Goal: Check status

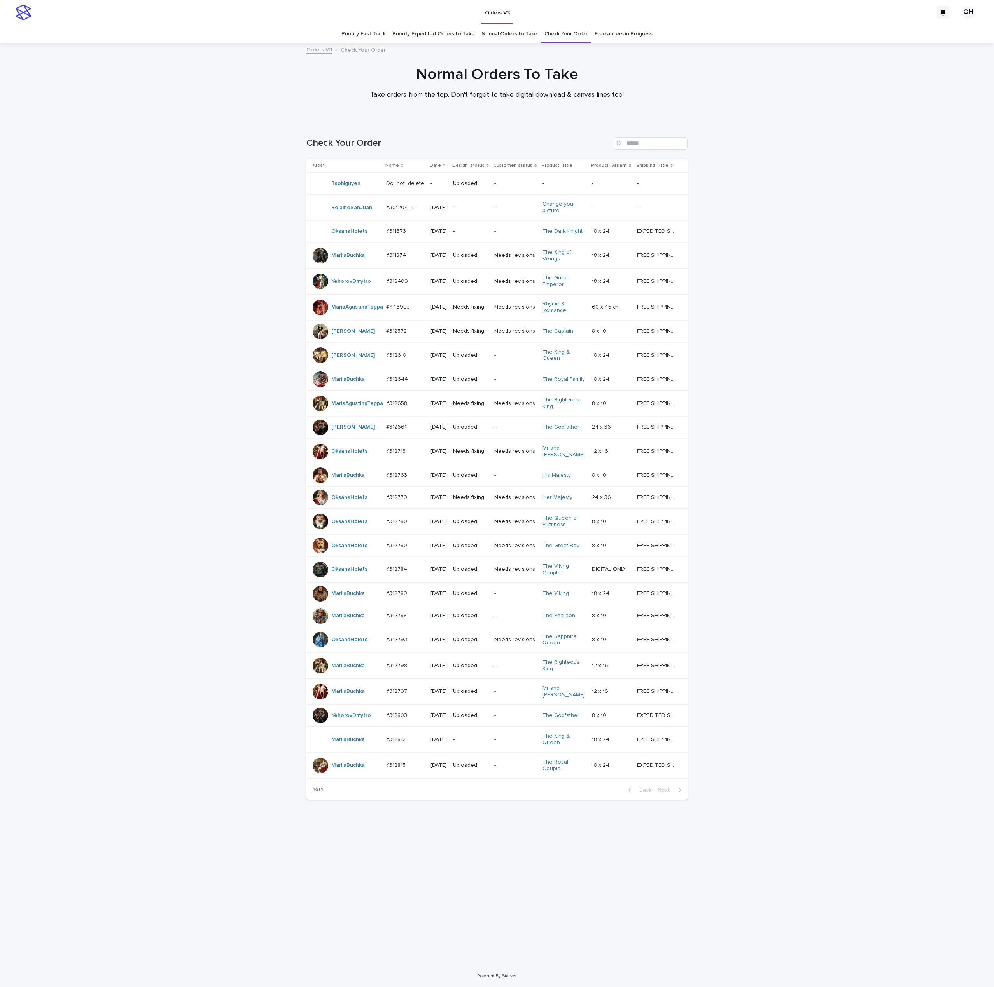
click at [127, 384] on div "Loading... Saving… Loading... Saving… Check Your Order Artist Name Date Design_…" at bounding box center [497, 544] width 994 height 844
click at [392, 501] on p "#312779" at bounding box center [397, 497] width 23 height 8
click at [394, 698] on div "#312797 #312797" at bounding box center [405, 691] width 38 height 13
click at [394, 455] on p "#312713" at bounding box center [396, 451] width 21 height 8
click at [403, 455] on p "#312713" at bounding box center [396, 451] width 21 height 8
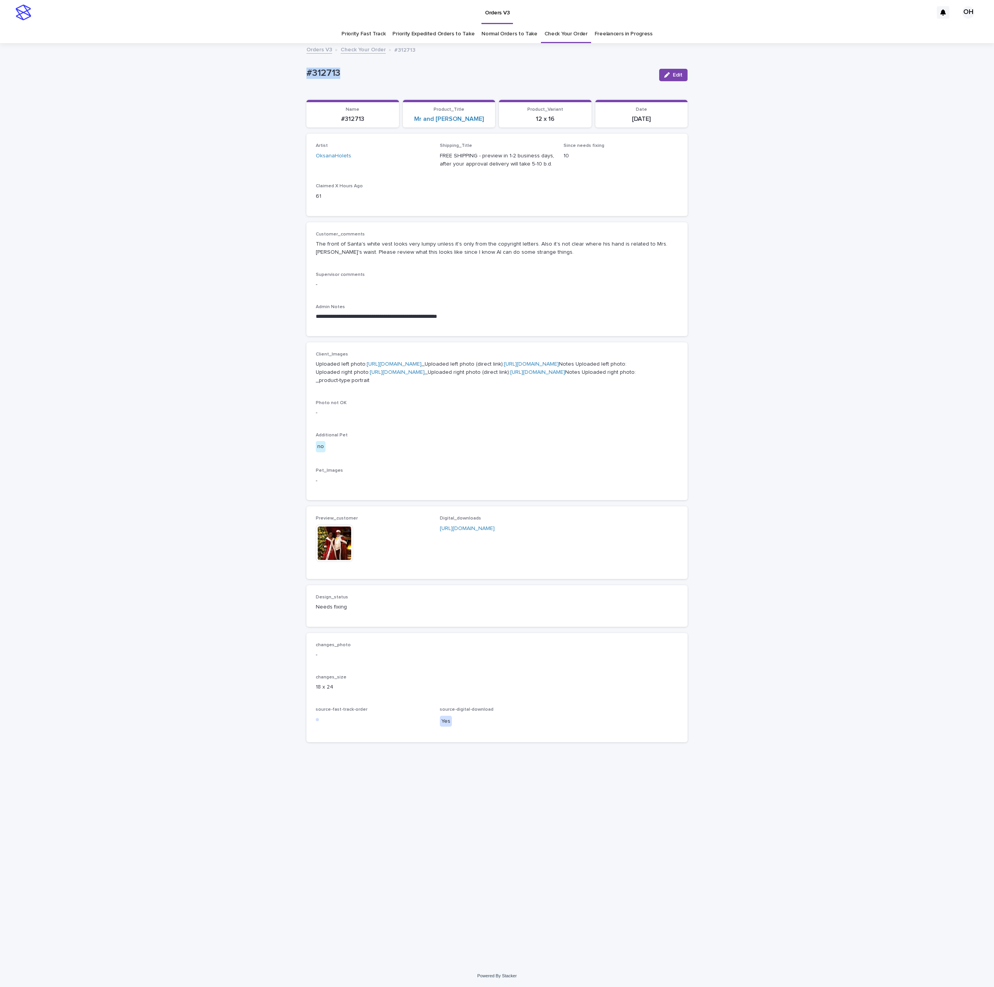
drag, startPoint x: 315, startPoint y: 65, endPoint x: 267, endPoint y: 54, distance: 48.7
click at [262, 56] on div "**********" at bounding box center [497, 504] width 994 height 921
drag, startPoint x: 295, startPoint y: 58, endPoint x: 300, endPoint y: 60, distance: 5.7
copy p "#312713"
drag, startPoint x: 540, startPoint y: 255, endPoint x: 302, endPoint y: 242, distance: 237.9
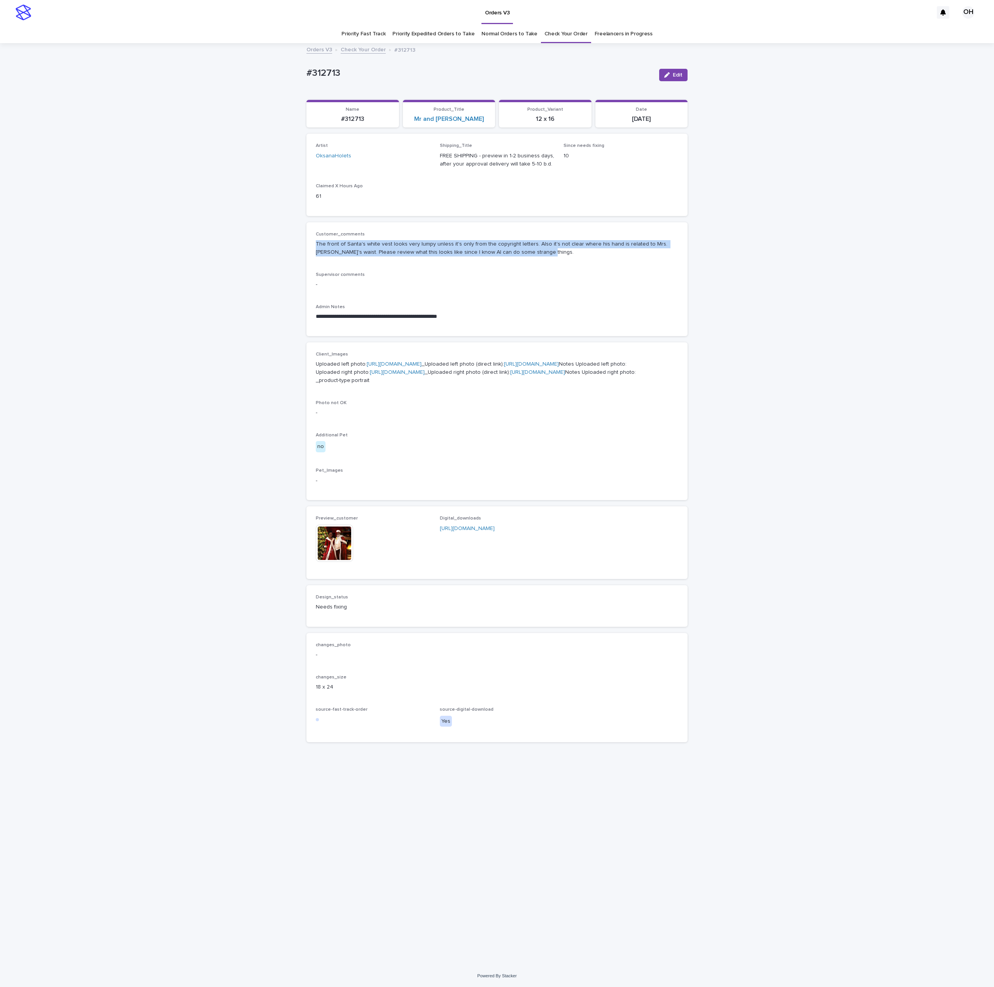
click at [302, 242] on div "**********" at bounding box center [496, 495] width 389 height 902
drag, startPoint x: 364, startPoint y: 231, endPoint x: 341, endPoint y: 254, distance: 32.7
click at [341, 254] on p "The front of Santa's white vest looks very lumpy unless it's only from the copy…" at bounding box center [497, 248] width 362 height 16
drag, startPoint x: 529, startPoint y: 251, endPoint x: 308, endPoint y: 245, distance: 221.3
click at [308, 245] on div "**********" at bounding box center [496, 279] width 381 height 114
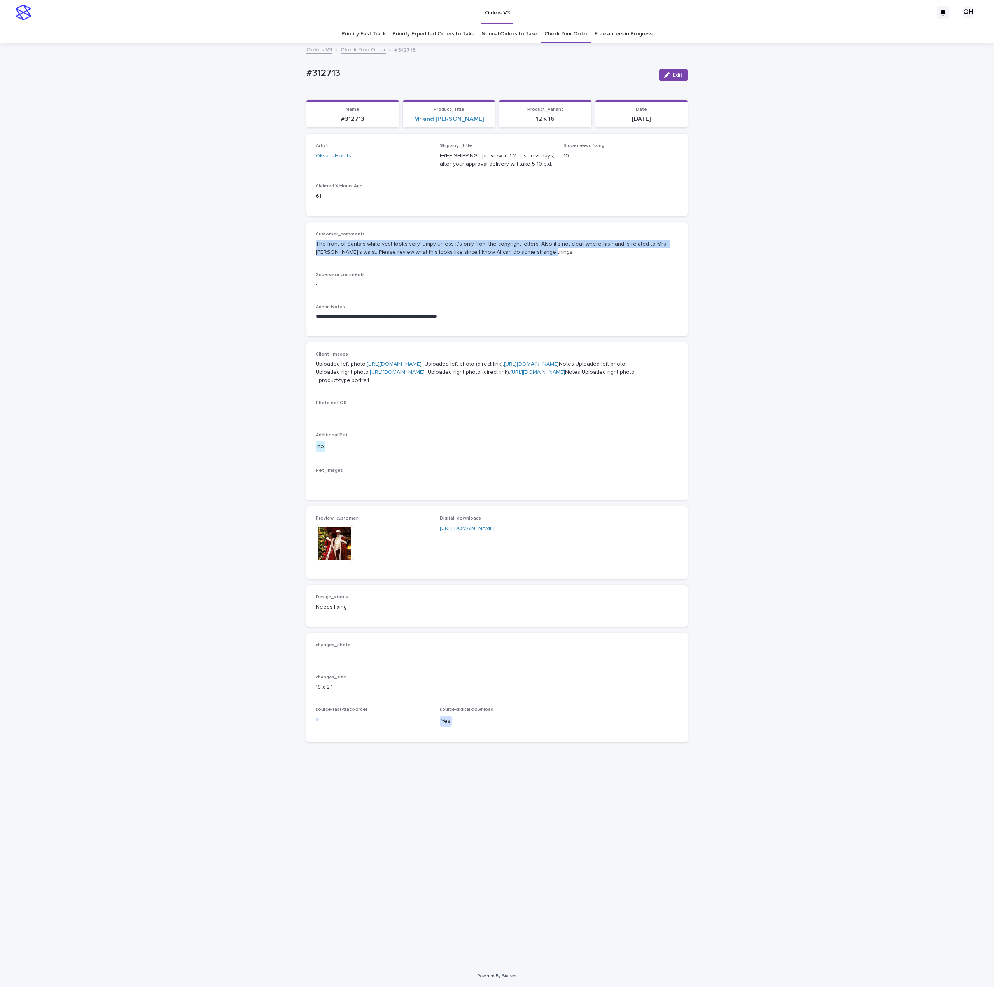
drag, startPoint x: 341, startPoint y: 243, endPoint x: 344, endPoint y: 241, distance: 4.7
copy p "The front of Santa's white vest looks very lumpy unless it's only from the copy…"
click at [313, 579] on div "Preview_customer This file cannot be opened Download File Digital_downloads [UR…" at bounding box center [496, 543] width 381 height 72
click at [325, 562] on img at bounding box center [334, 543] width 37 height 37
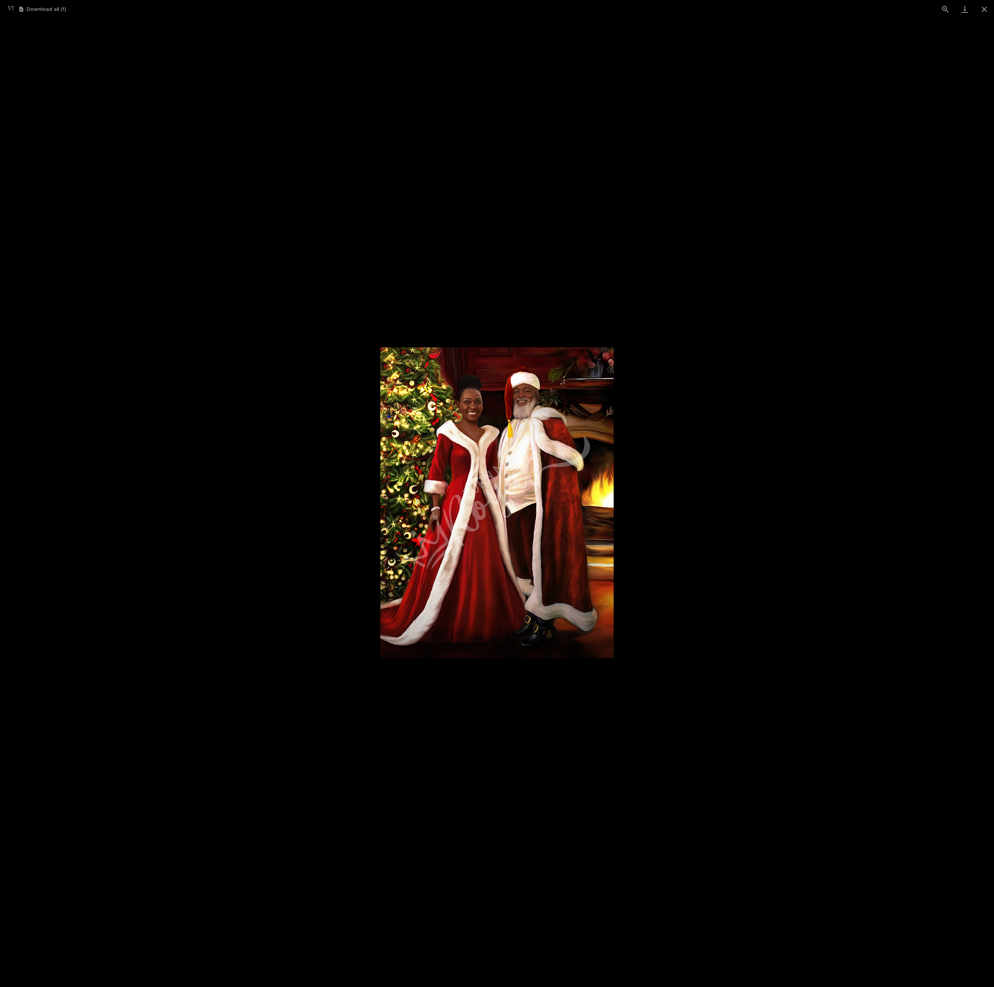
click at [486, 102] on picture at bounding box center [497, 502] width 994 height 969
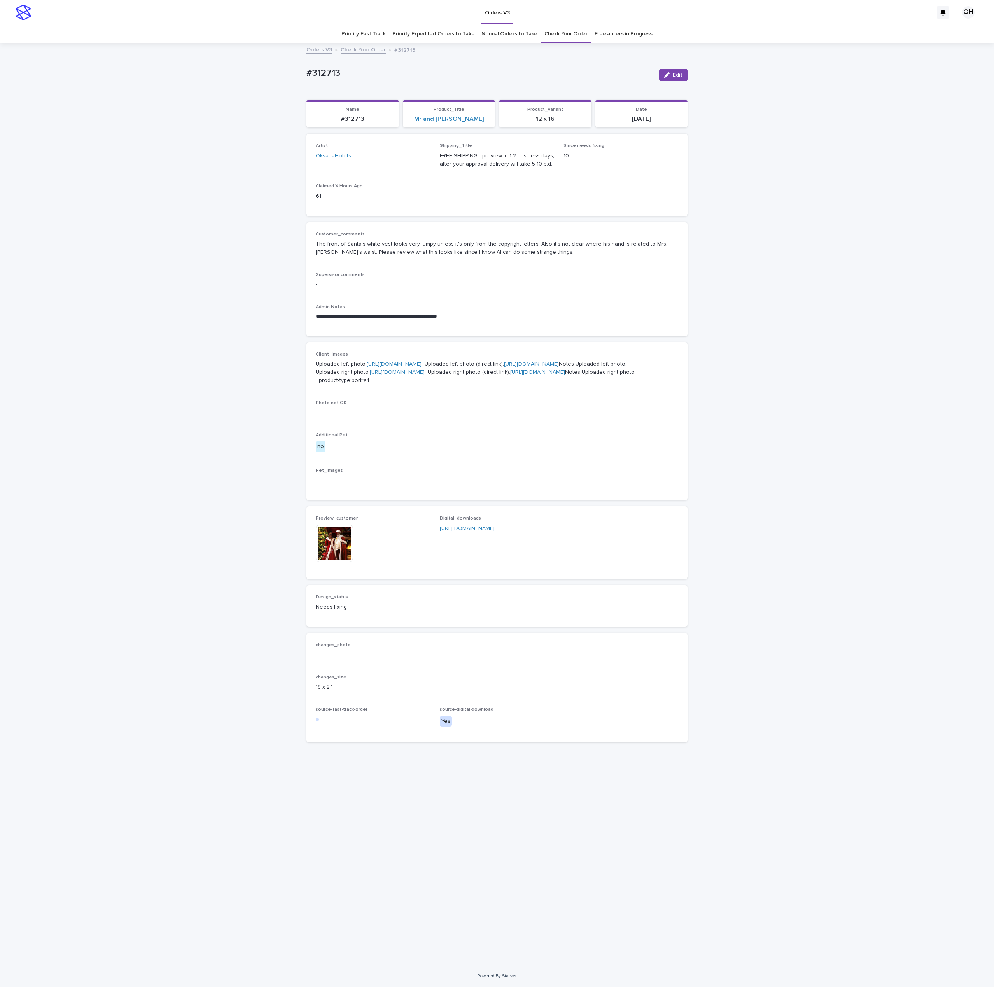
click at [330, 562] on img at bounding box center [334, 543] width 37 height 37
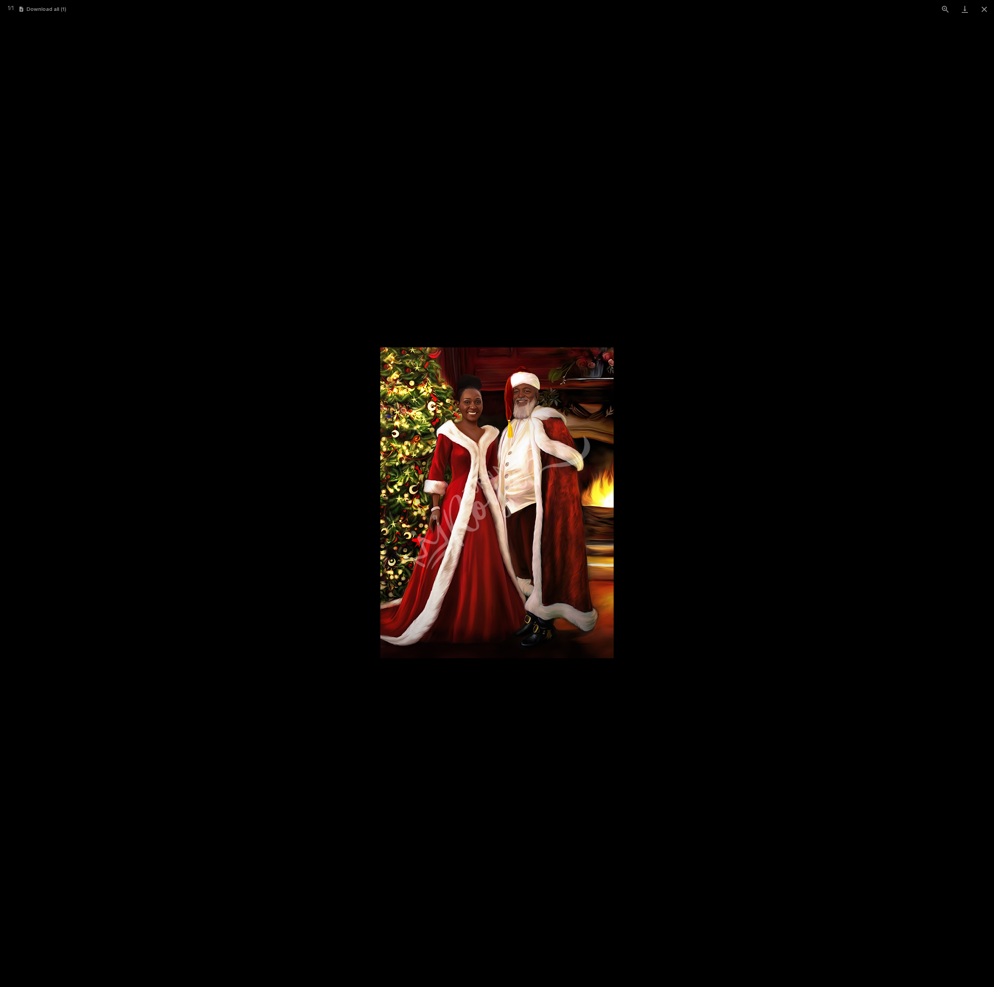
click at [502, 493] on img at bounding box center [496, 503] width 233 height 311
click at [797, 415] on picture at bounding box center [497, 502] width 994 height 969
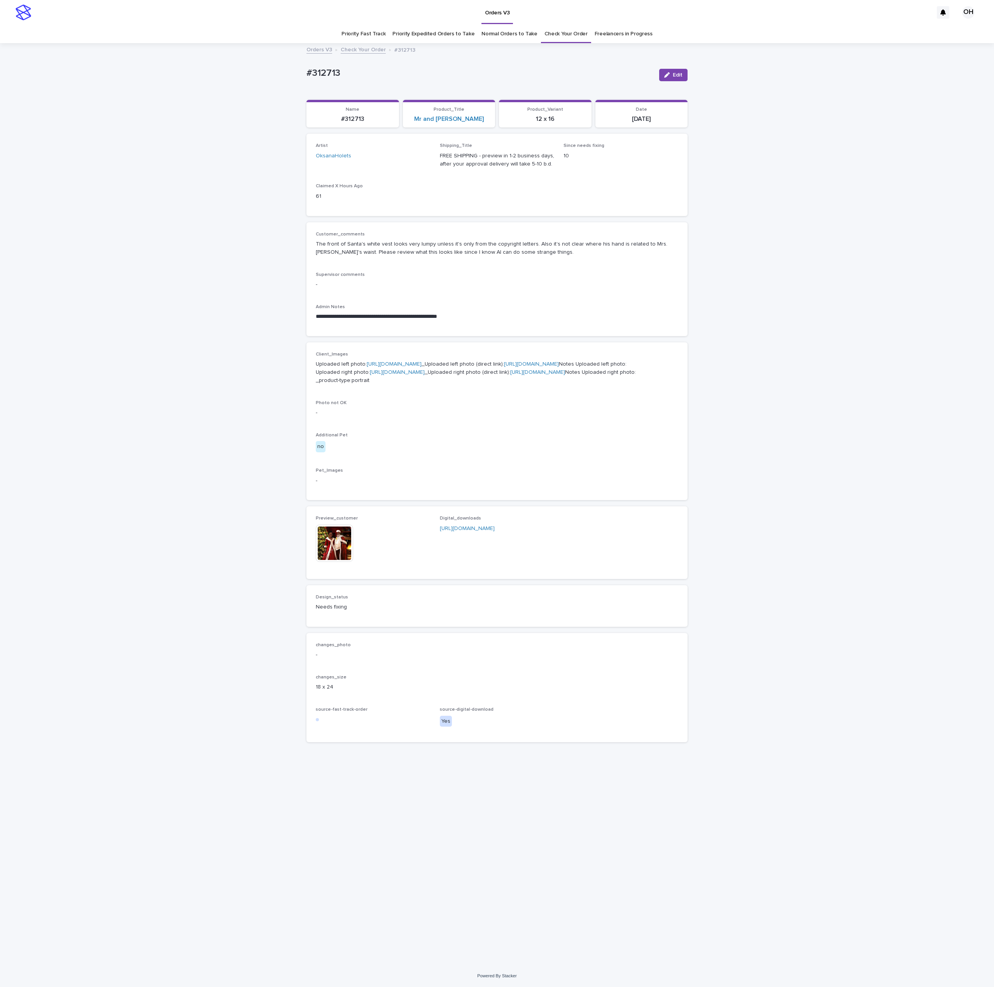
drag, startPoint x: 587, startPoint y: 180, endPoint x: 576, endPoint y: 161, distance: 21.8
click at [587, 180] on div "Artist OksanaHolets Shipping_Title FREE SHIPPING - preview in 1-2 business days…" at bounding box center [497, 174] width 362 height 63
drag, startPoint x: 372, startPoint y: 63, endPoint x: 271, endPoint y: 70, distance: 100.9
click at [271, 70] on div "**********" at bounding box center [497, 504] width 994 height 921
copy p "#312713"
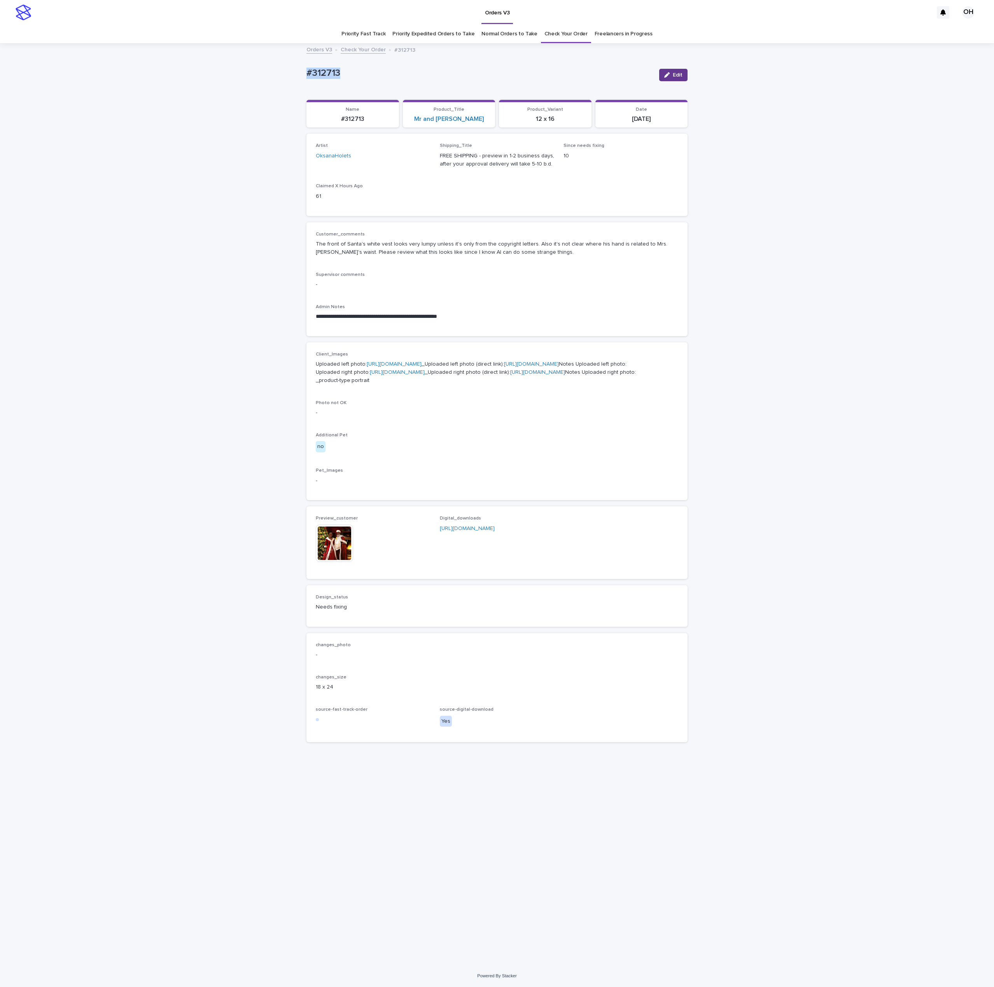
click at [678, 76] on span "Edit" at bounding box center [678, 74] width 10 height 5
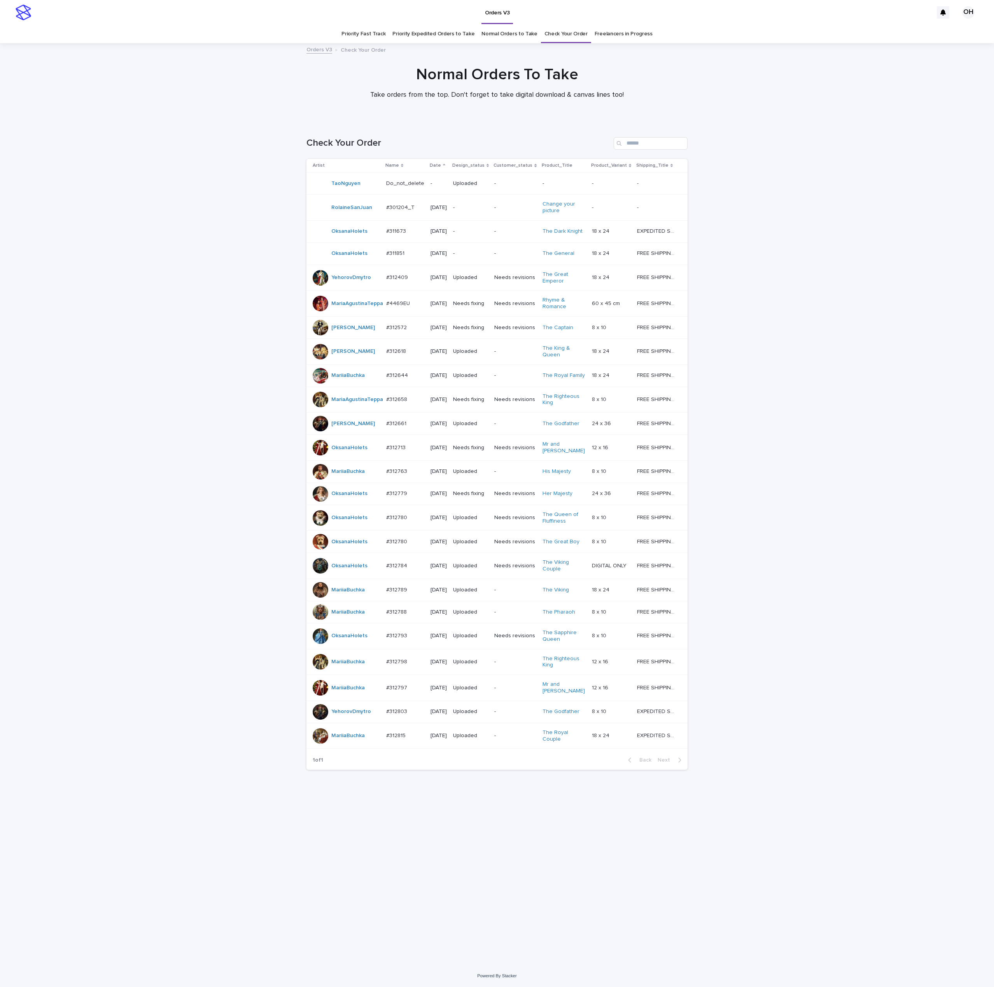
click at [400, 570] on p "#312784" at bounding box center [397, 565] width 23 height 8
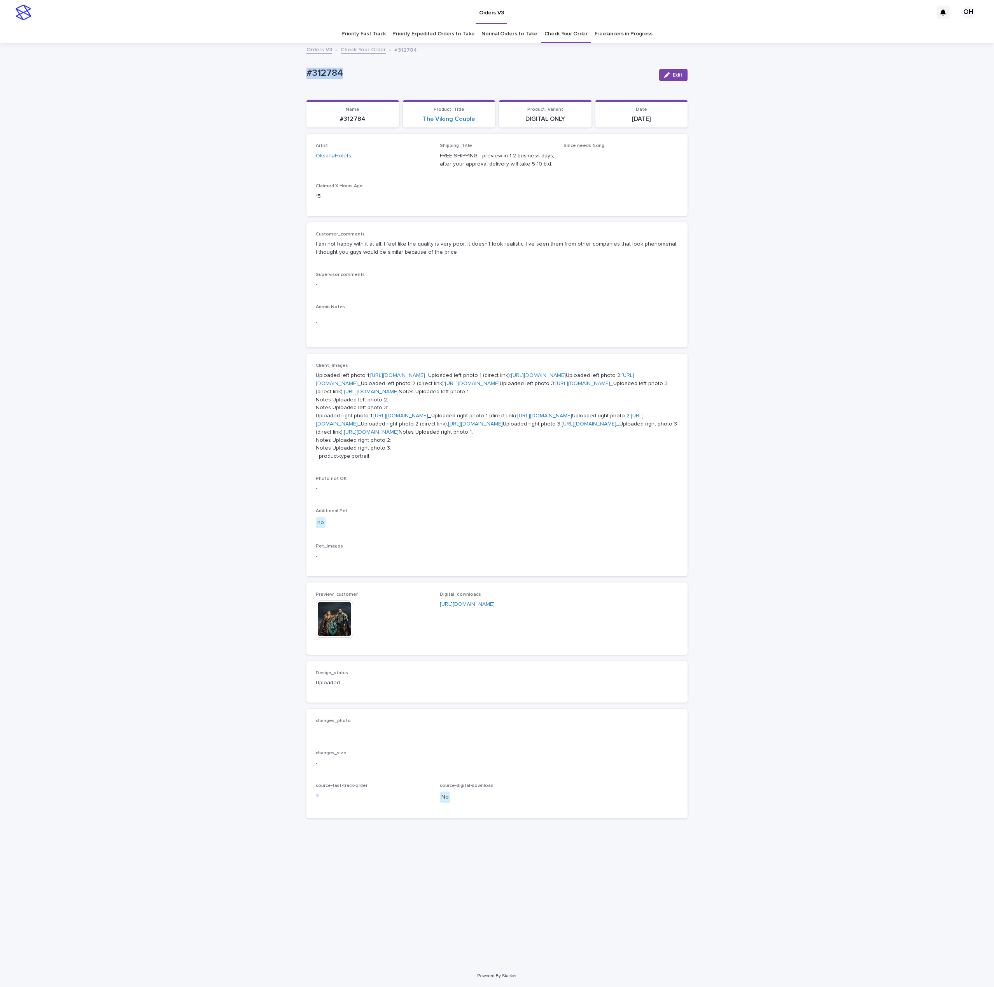
drag, startPoint x: 360, startPoint y: 74, endPoint x: 302, endPoint y: 81, distance: 57.6
click at [277, 82] on div "Loading... Saving… Loading... Saving… #312784 Edit #312784 Edit Sorry, there wa…" at bounding box center [497, 504] width 994 height 921
drag, startPoint x: 323, startPoint y: 77, endPoint x: 327, endPoint y: 76, distance: 4.1
copy p "#312784"
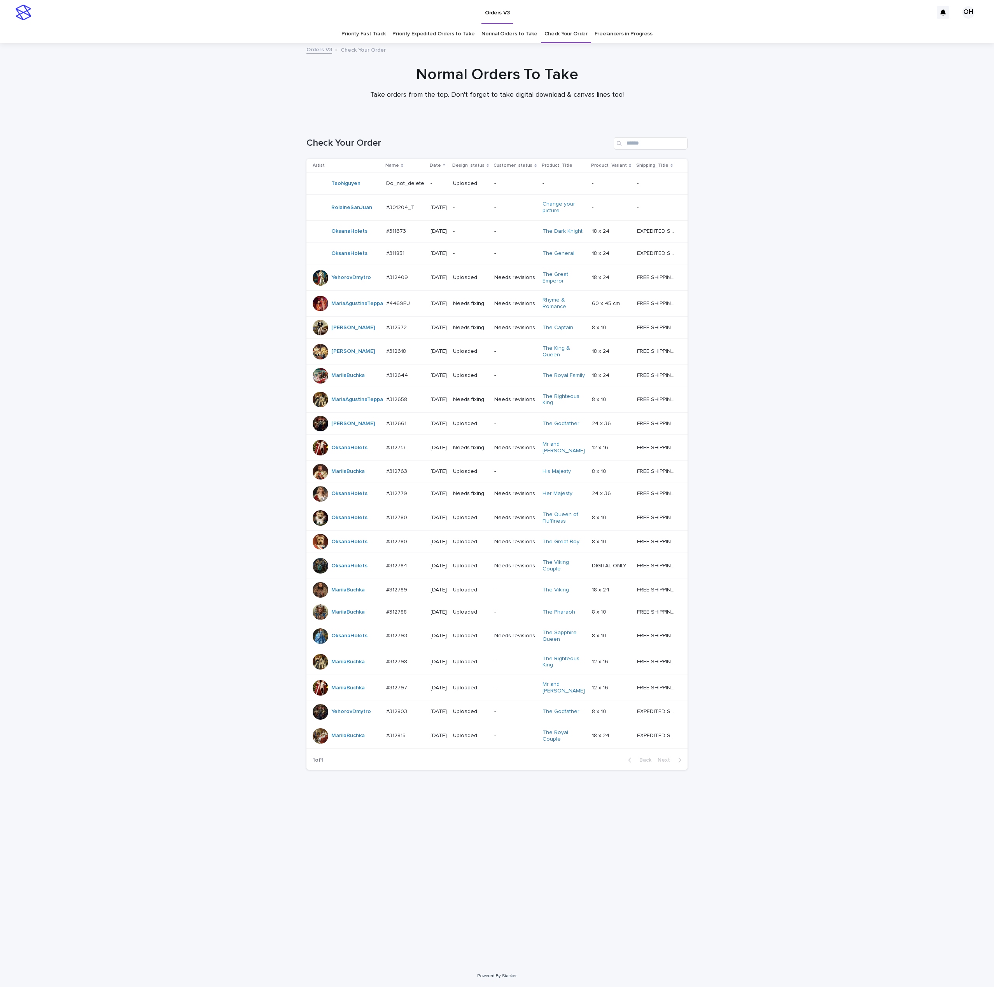
click at [915, 456] on div "Loading... Saving… Loading... Saving… Check Your Order Artist Name Date Design_…" at bounding box center [497, 544] width 994 height 844
click at [763, 107] on div at bounding box center [497, 83] width 994 height 78
click at [400, 454] on div "#312713 #312713" at bounding box center [405, 448] width 38 height 13
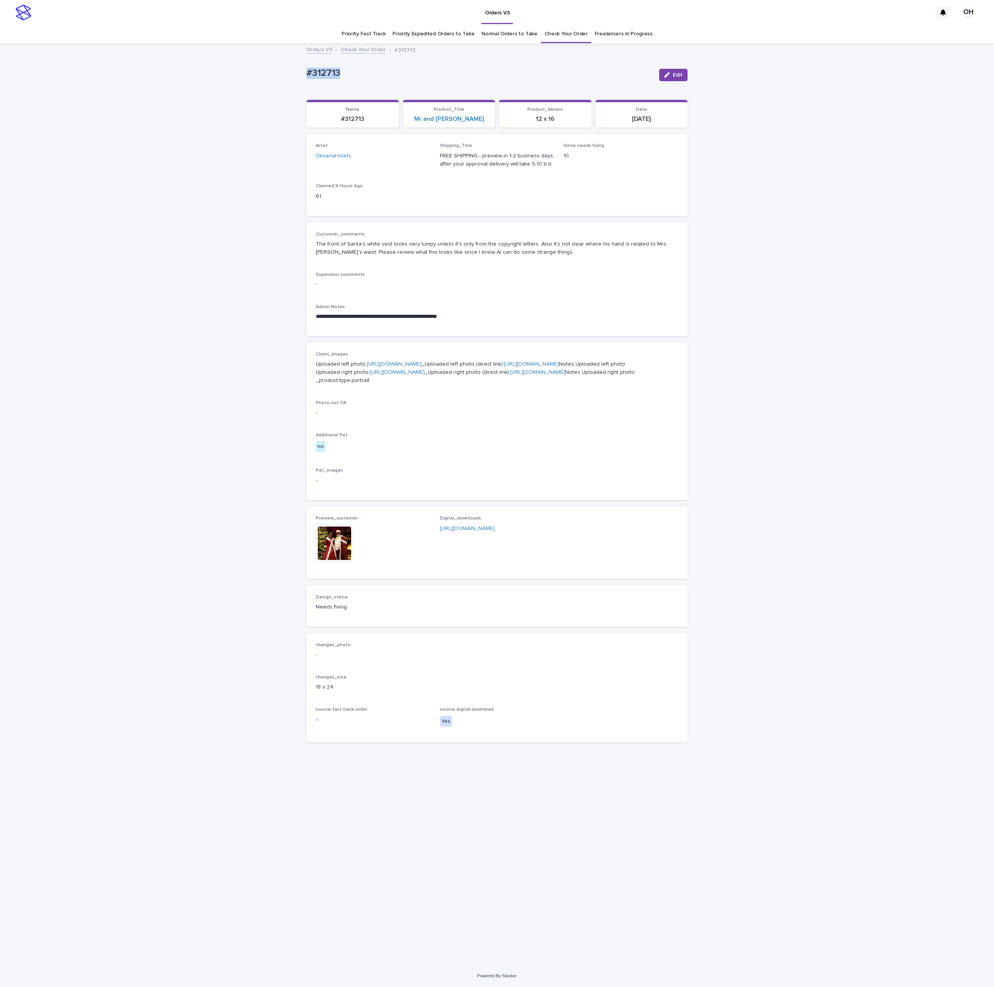
drag, startPoint x: 297, startPoint y: 76, endPoint x: 316, endPoint y: 79, distance: 19.2
click at [283, 72] on div "**********" at bounding box center [497, 504] width 994 height 921
click at [505, 274] on p "Supervisor comments" at bounding box center [497, 274] width 362 height 5
click at [534, 303] on div "**********" at bounding box center [497, 279] width 362 height 95
click at [674, 70] on button "Edit" at bounding box center [673, 75] width 28 height 12
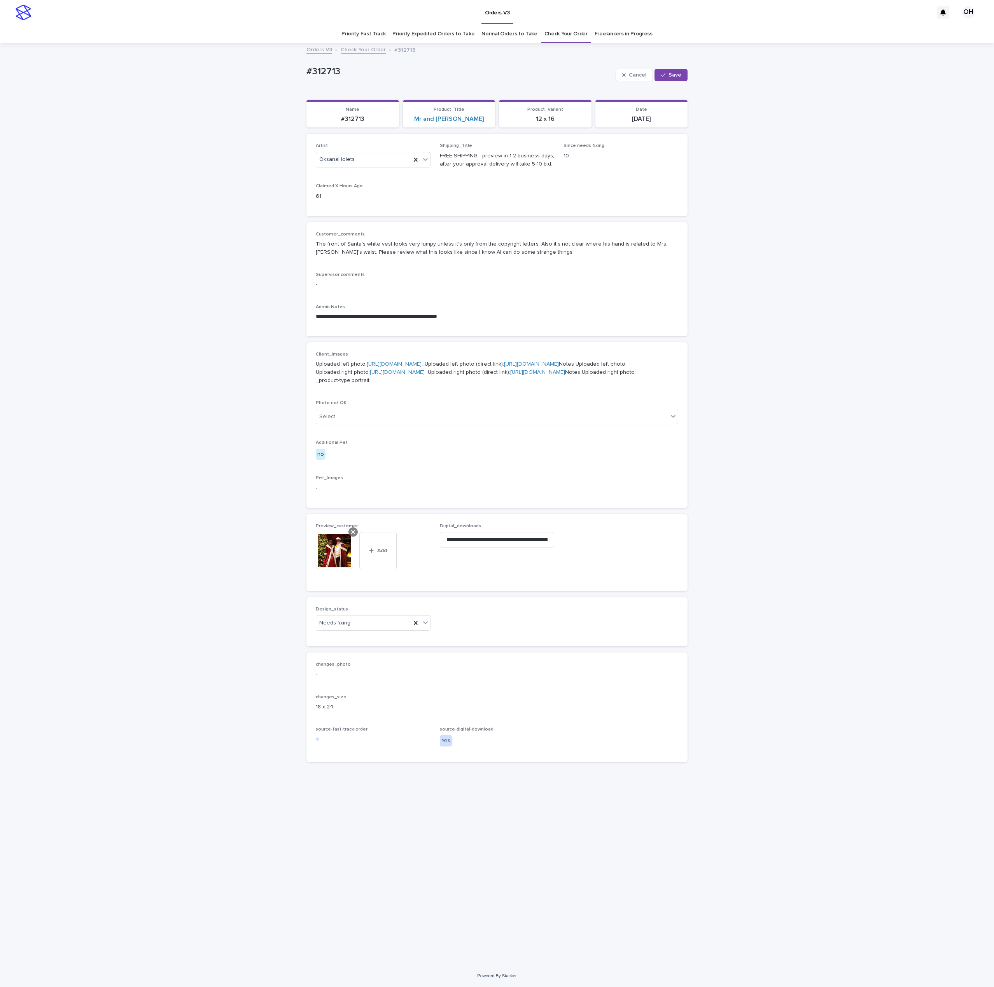
click at [352, 537] on div at bounding box center [352, 532] width 9 height 9
click at [327, 545] on button "Add" at bounding box center [334, 538] width 37 height 12
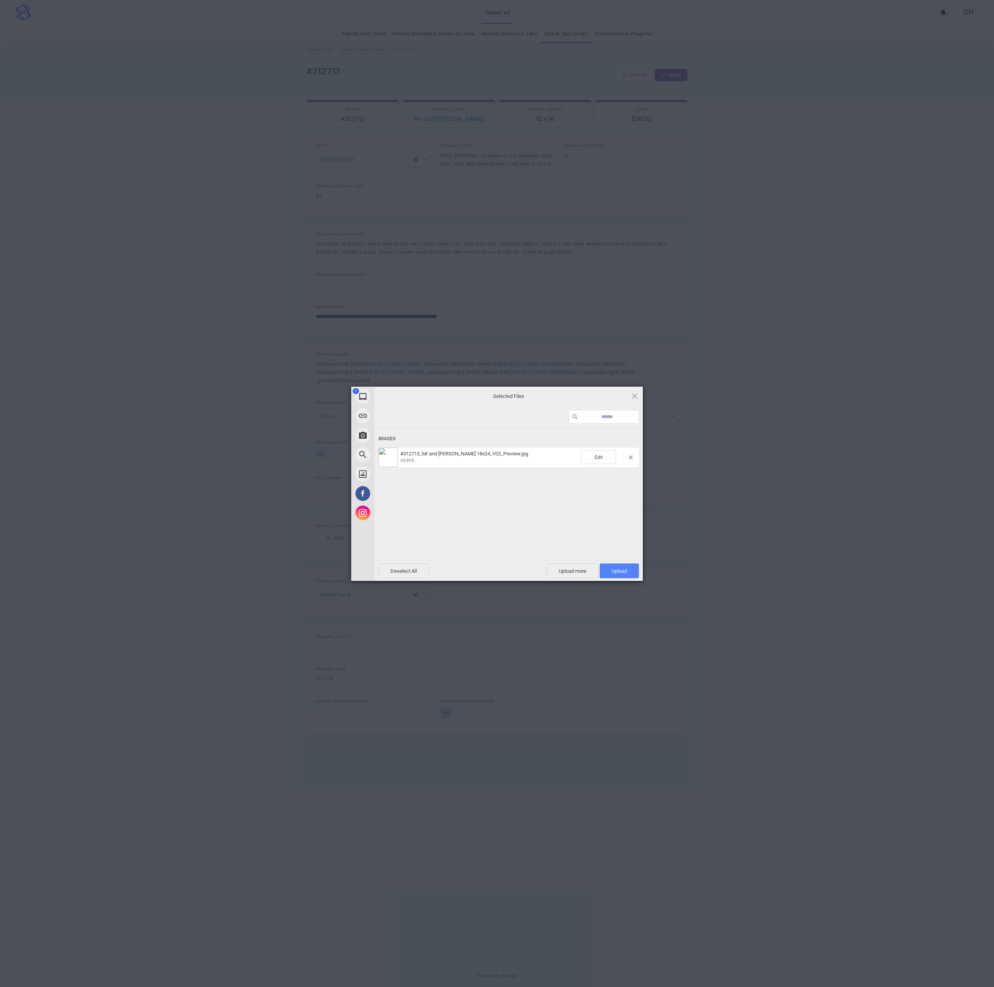
click at [610, 568] on span "Upload 1" at bounding box center [618, 571] width 39 height 15
click at [795, 498] on div "My Device Link (URL) Take Photo Web Search Unsplash Facebook Instagram Uploaded…" at bounding box center [497, 493] width 994 height 987
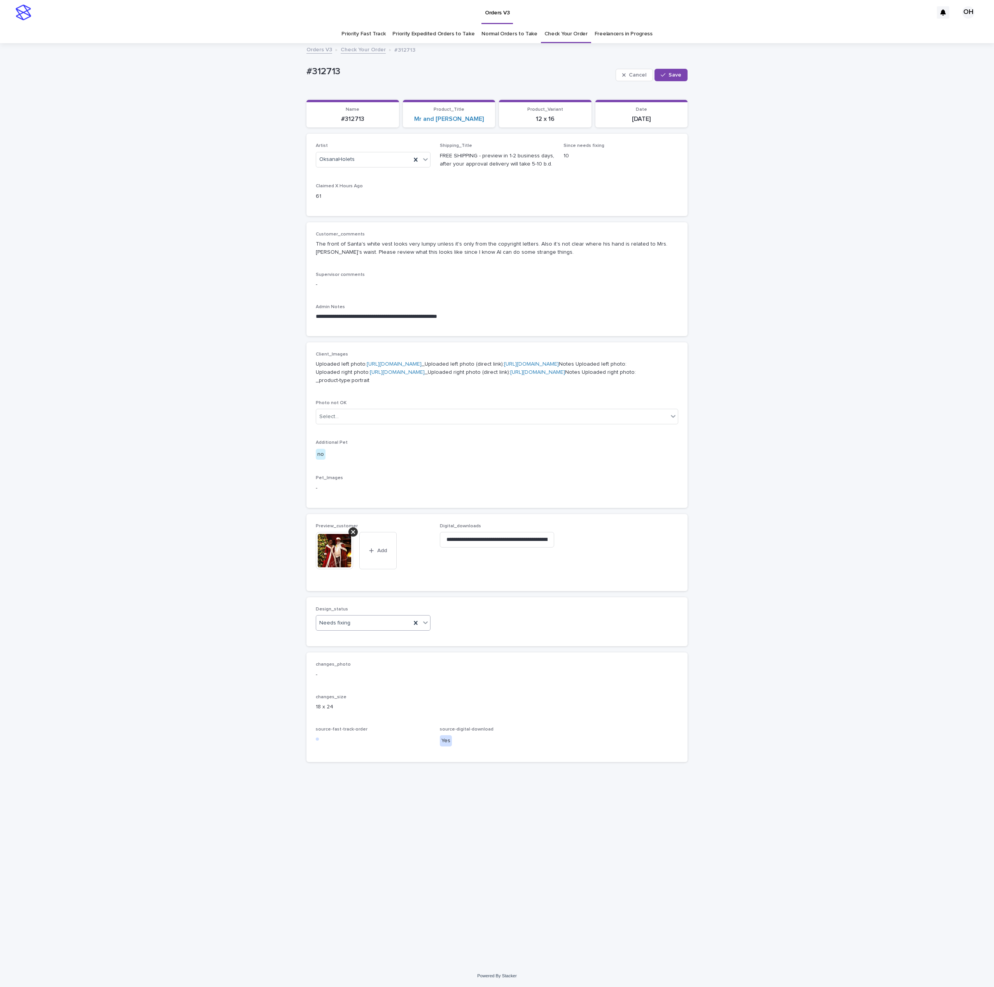
drag, startPoint x: 383, startPoint y: 715, endPoint x: 379, endPoint y: 718, distance: 4.9
click at [382, 630] on div "Needs fixing" at bounding box center [363, 623] width 95 height 13
click at [369, 729] on div "Uploaded" at bounding box center [373, 728] width 114 height 14
click at [680, 71] on button "Save" at bounding box center [670, 75] width 33 height 12
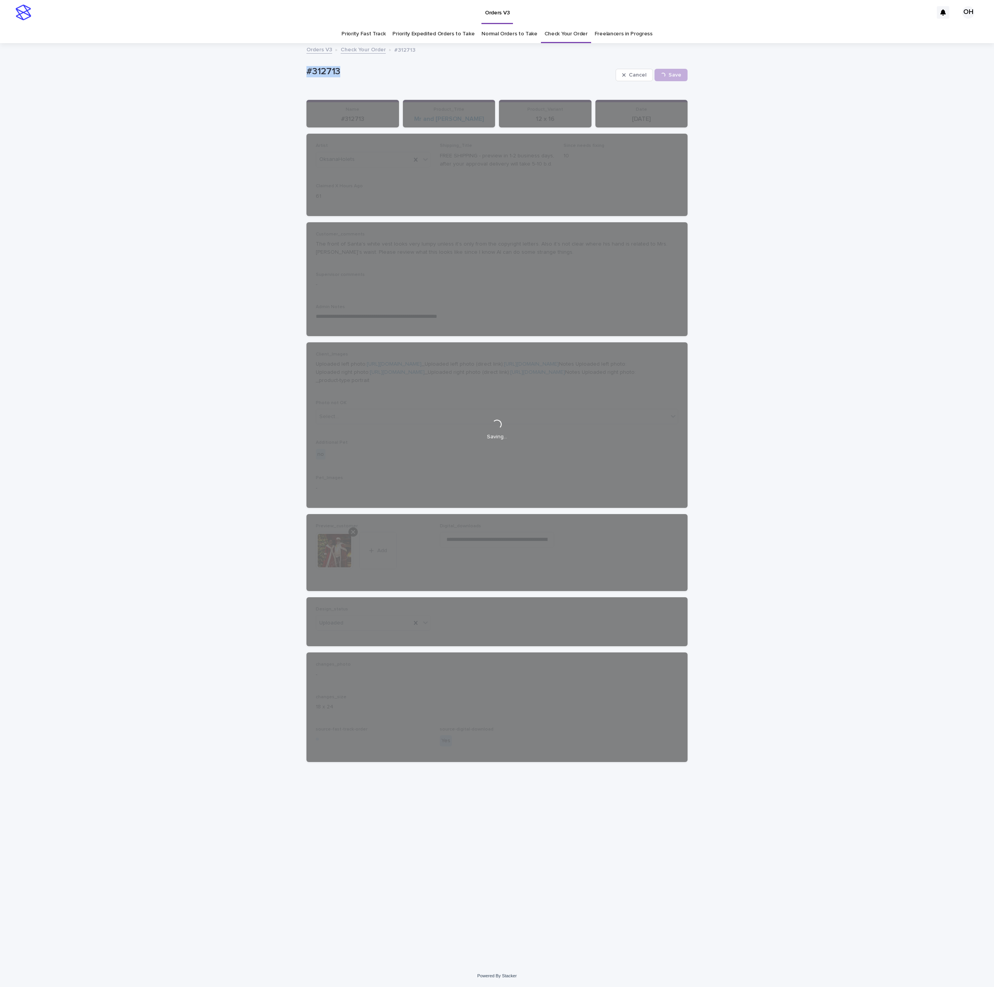
drag, startPoint x: 350, startPoint y: 70, endPoint x: 278, endPoint y: 73, distance: 72.0
click at [264, 72] on div "**********" at bounding box center [497, 504] width 994 height 921
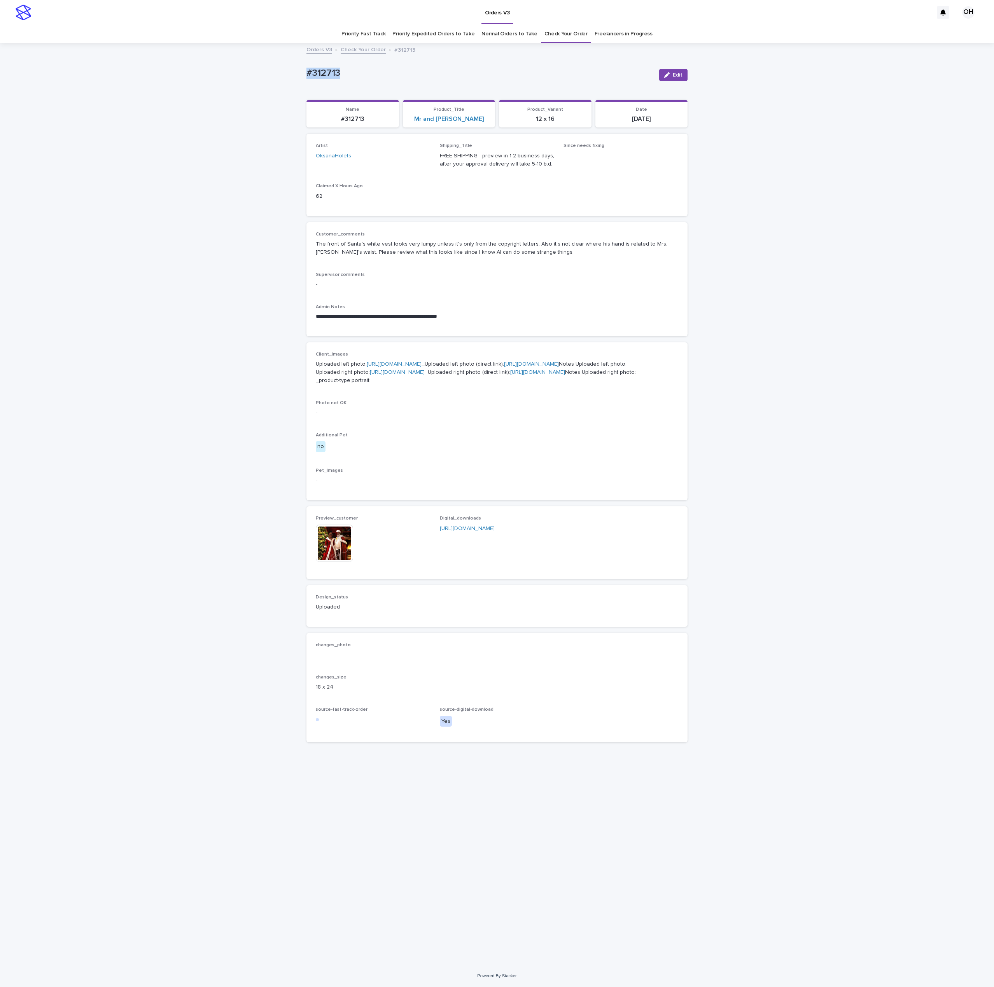
copy p "#312713"
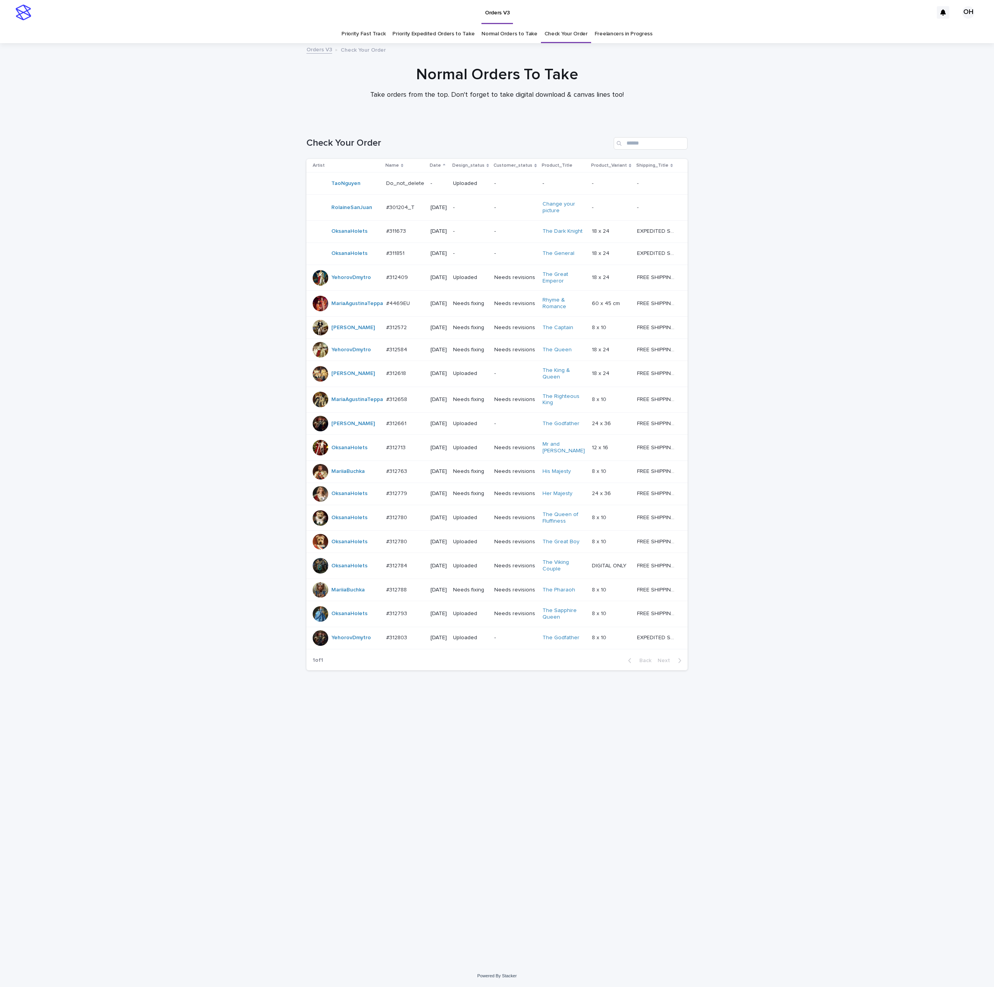
click at [411, 353] on p at bounding box center [405, 350] width 38 height 7
click at [398, 597] on div "#312788 #312788" at bounding box center [405, 590] width 38 height 13
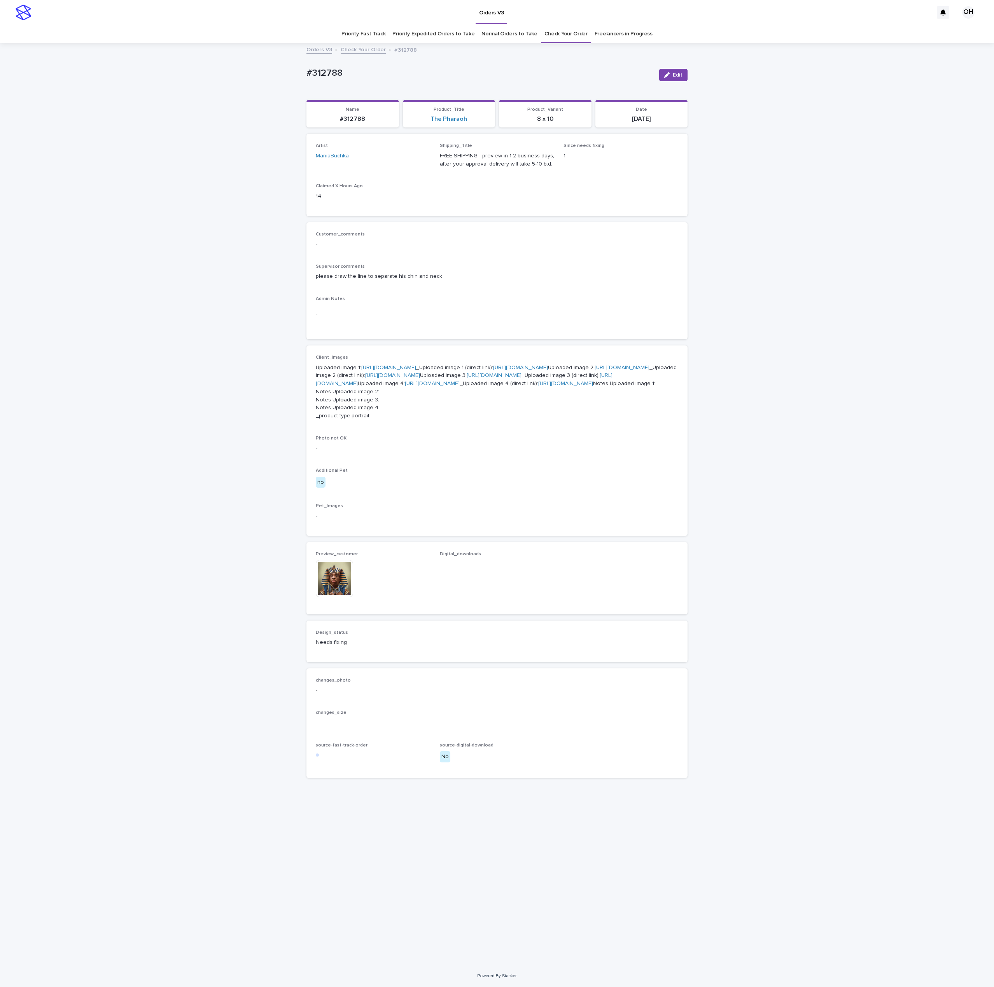
scroll to position [19, 0]
click at [334, 597] on img at bounding box center [334, 578] width 37 height 37
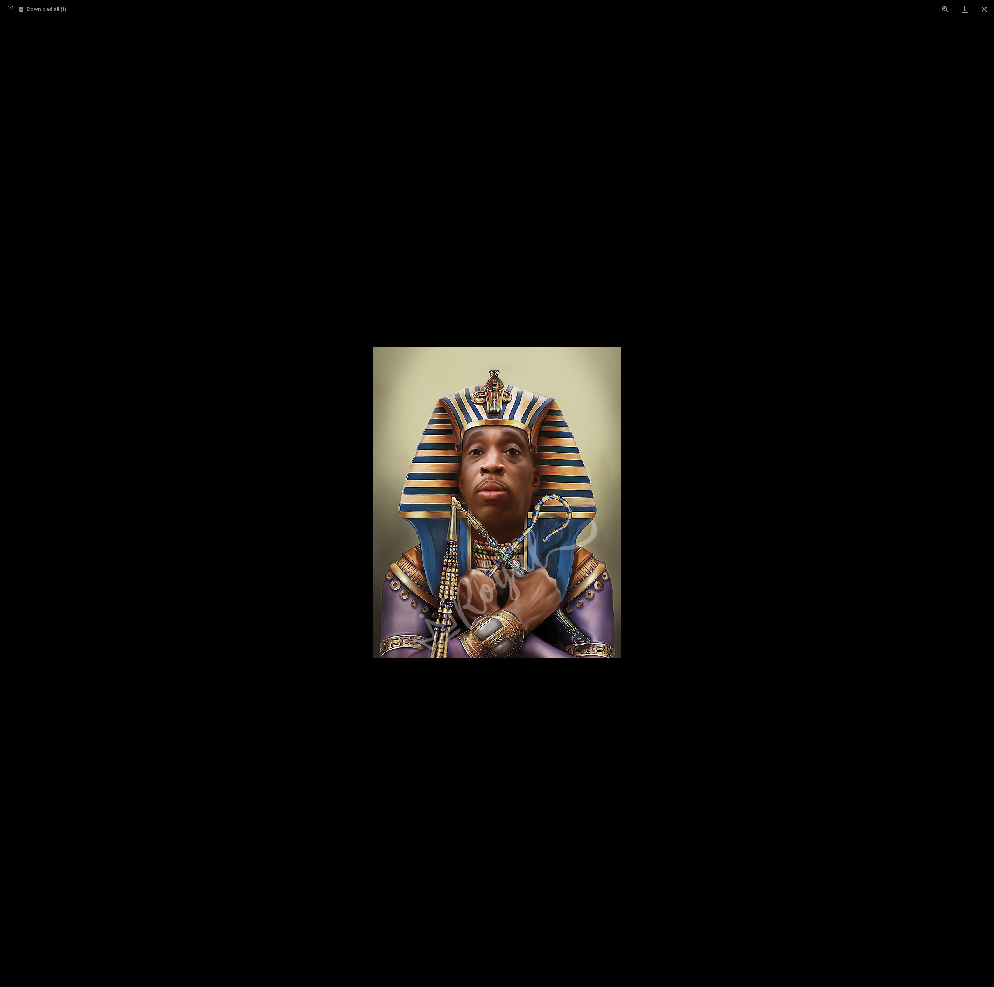
click at [792, 470] on picture at bounding box center [497, 502] width 994 height 969
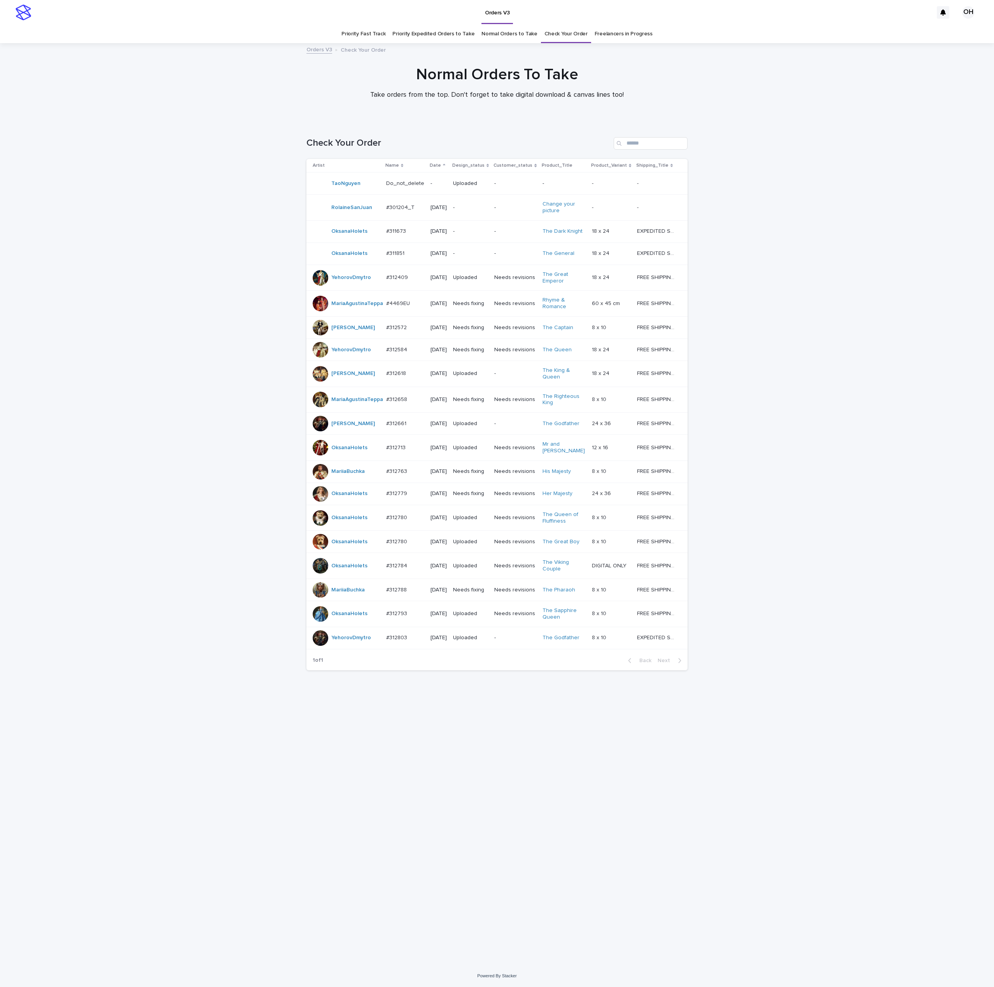
click at [398, 478] on div "#312763 #312763" at bounding box center [405, 471] width 38 height 13
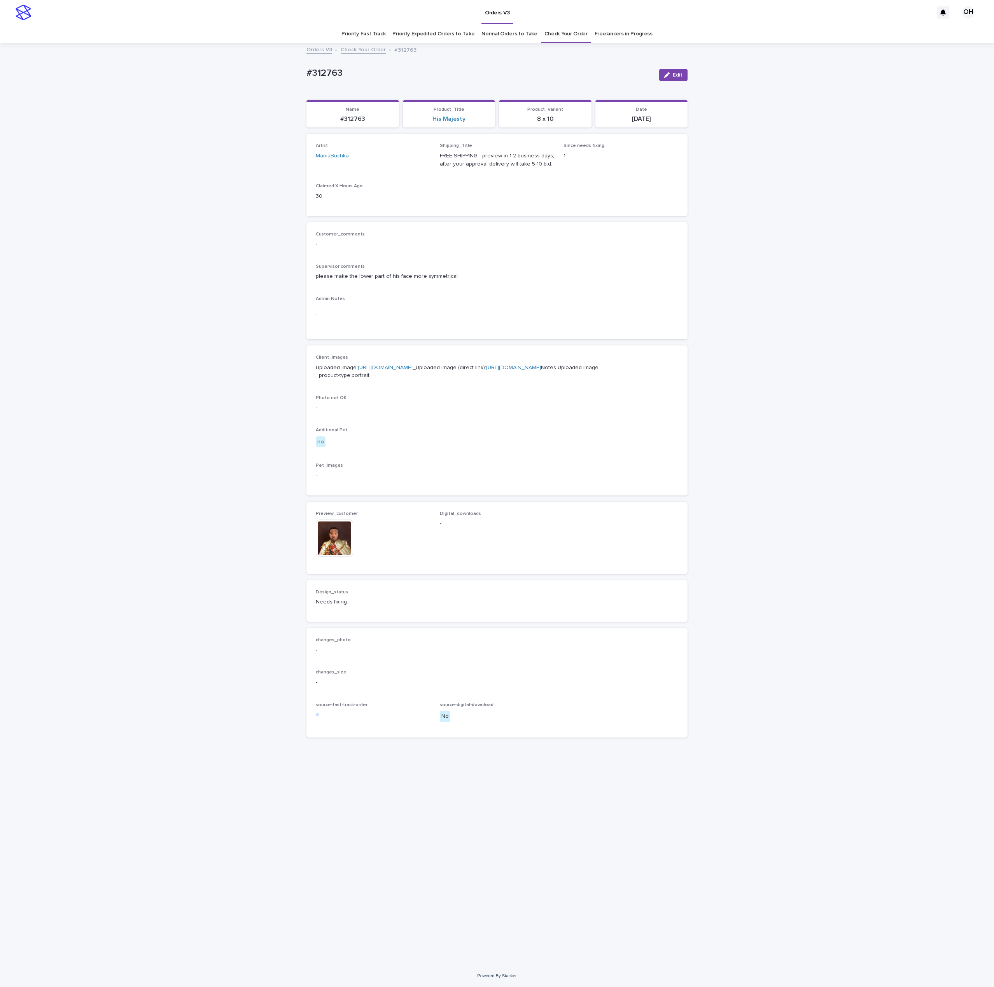
click at [346, 557] on img at bounding box center [334, 538] width 37 height 37
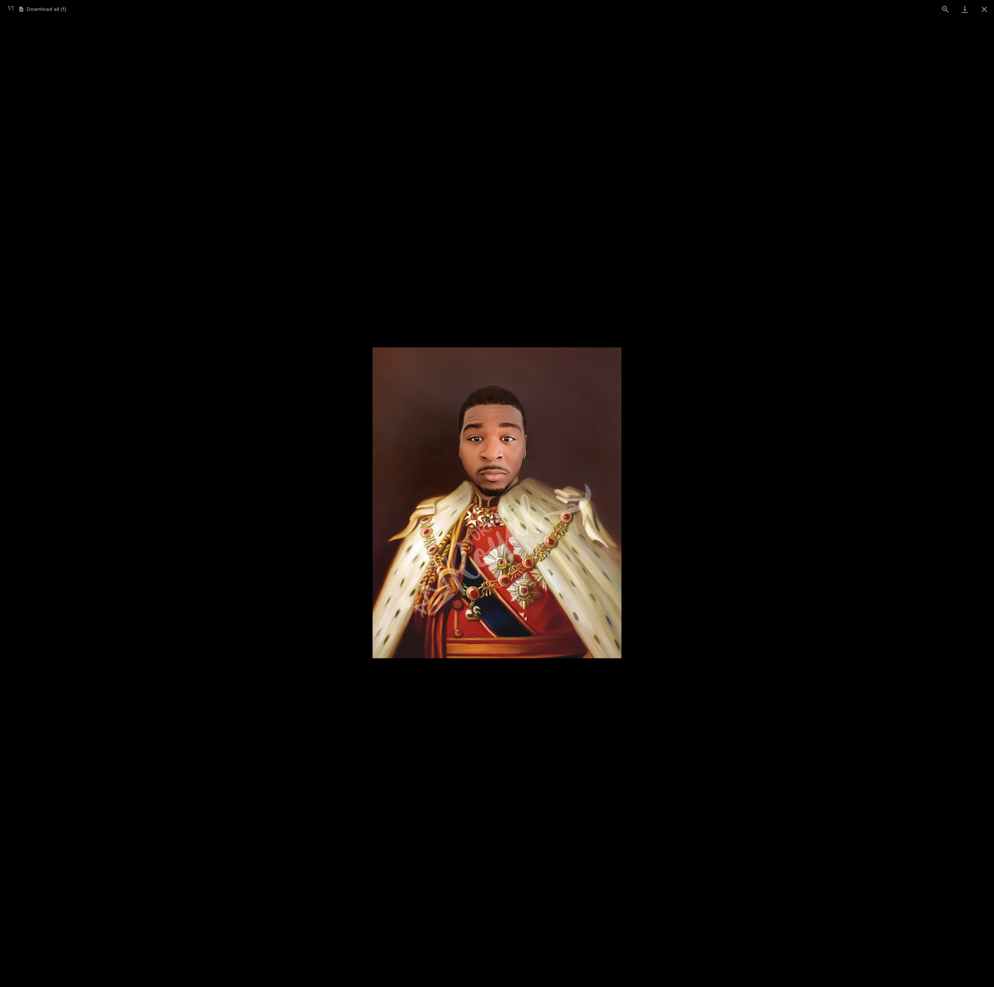
click at [697, 519] on picture at bounding box center [497, 502] width 994 height 969
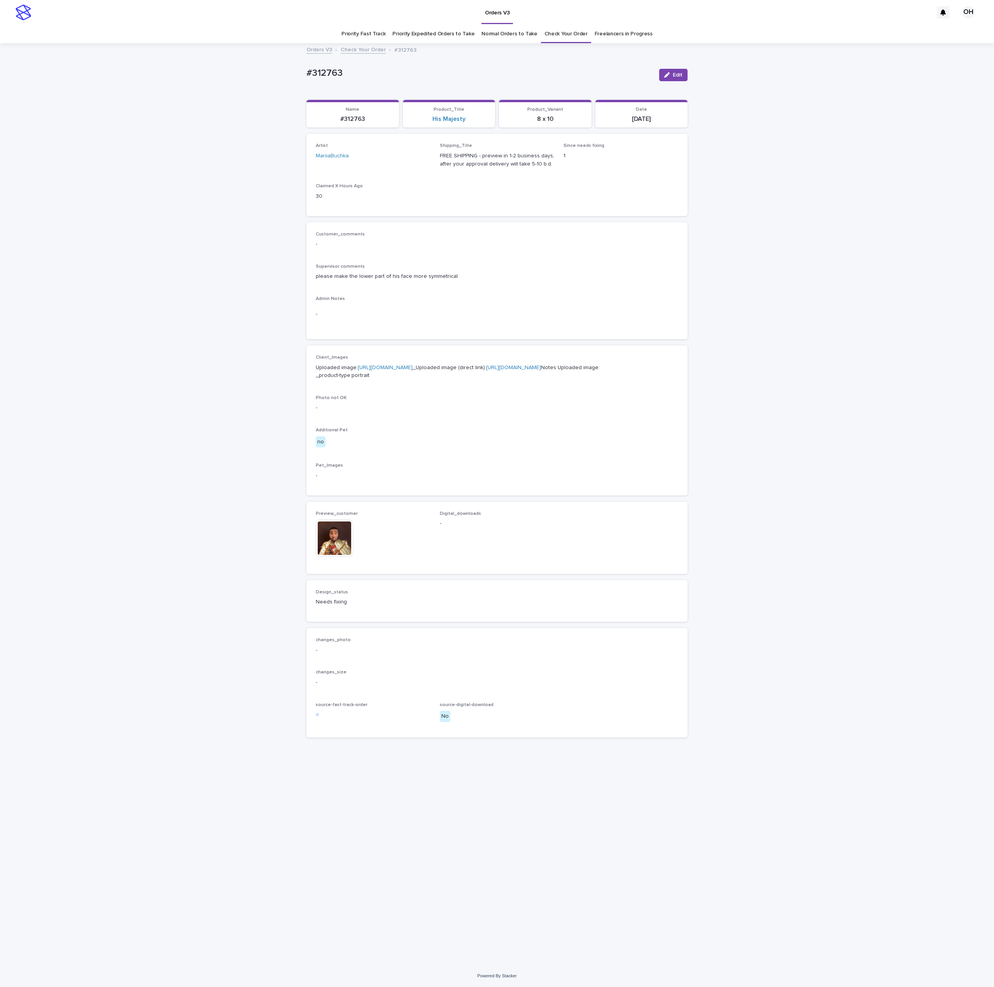
click at [557, 28] on link "Check Your Order" at bounding box center [565, 34] width 43 height 18
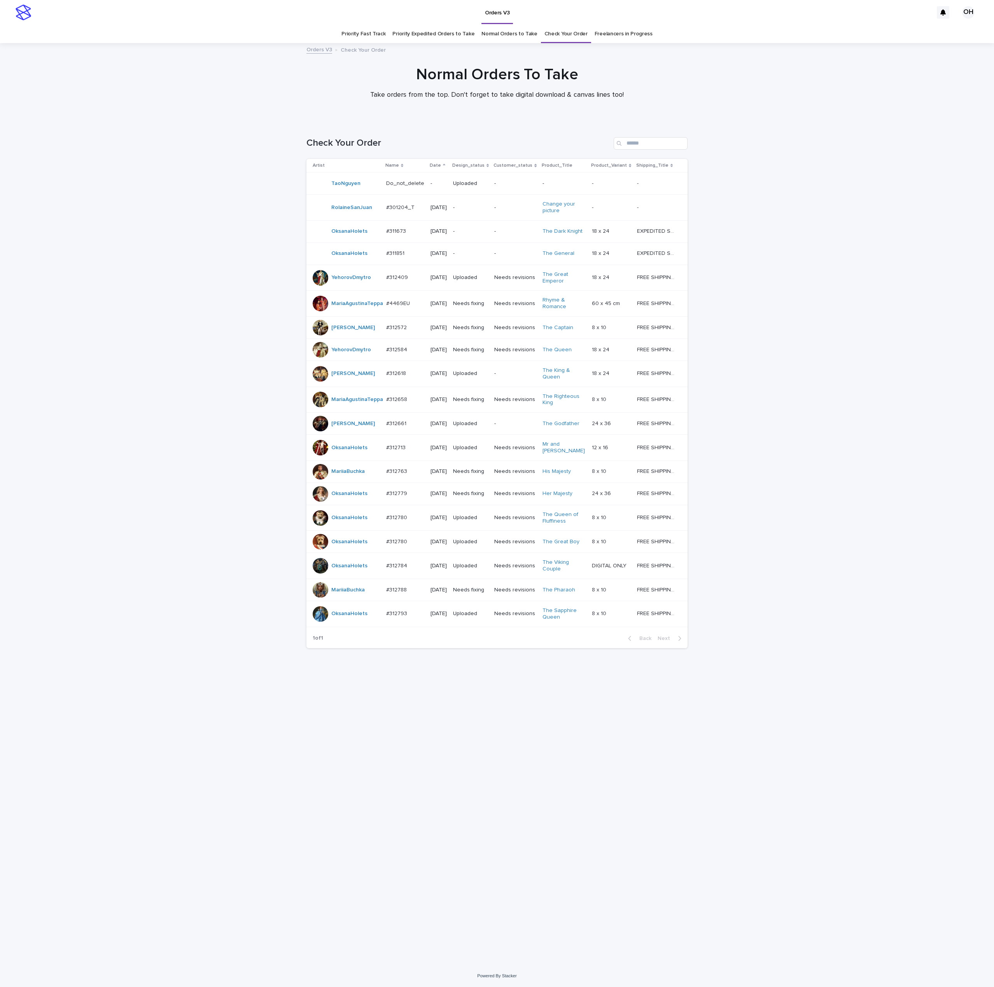
click at [404, 225] on td "#311673 #311673" at bounding box center [405, 231] width 44 height 22
click at [391, 257] on p "#311851" at bounding box center [396, 253] width 20 height 8
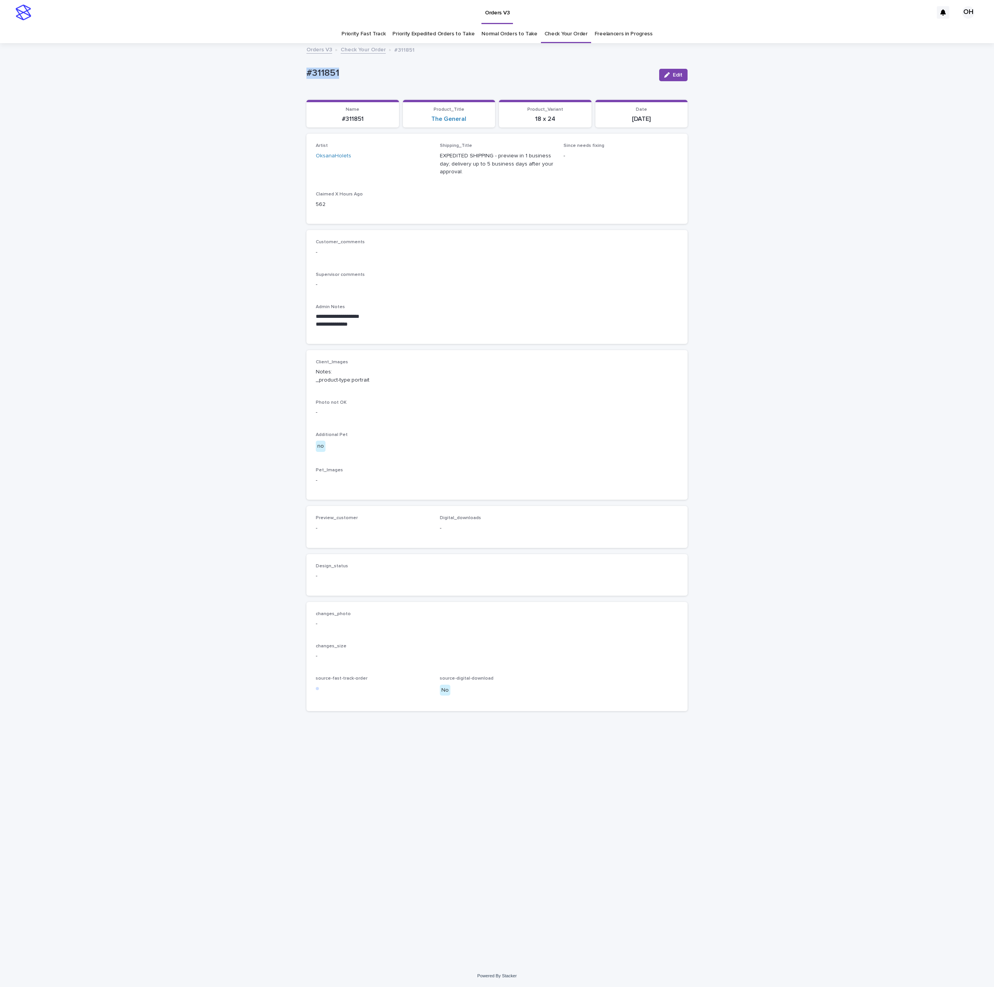
drag, startPoint x: 360, startPoint y: 75, endPoint x: 272, endPoint y: 71, distance: 87.9
click at [272, 71] on div "**********" at bounding box center [497, 504] width 994 height 921
copy p "#311851"
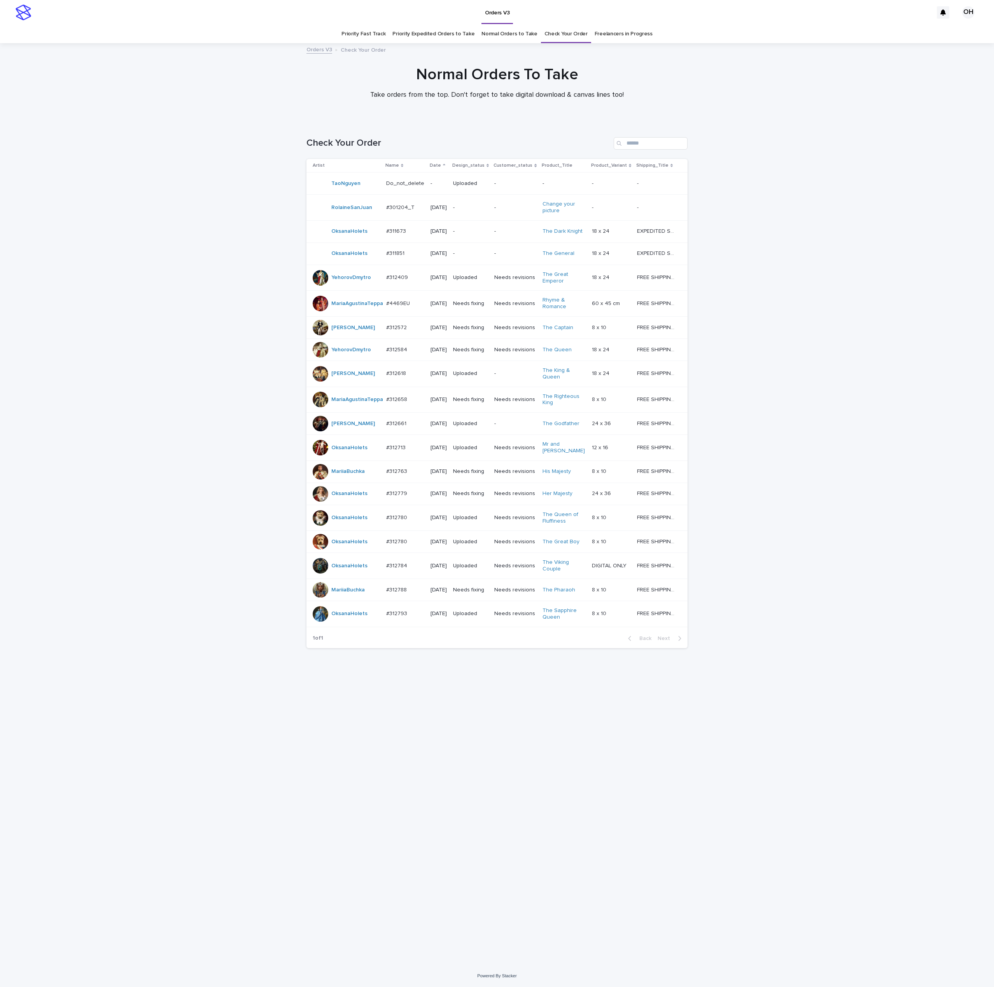
click at [397, 227] on div "#311673 #311673" at bounding box center [405, 231] width 38 height 13
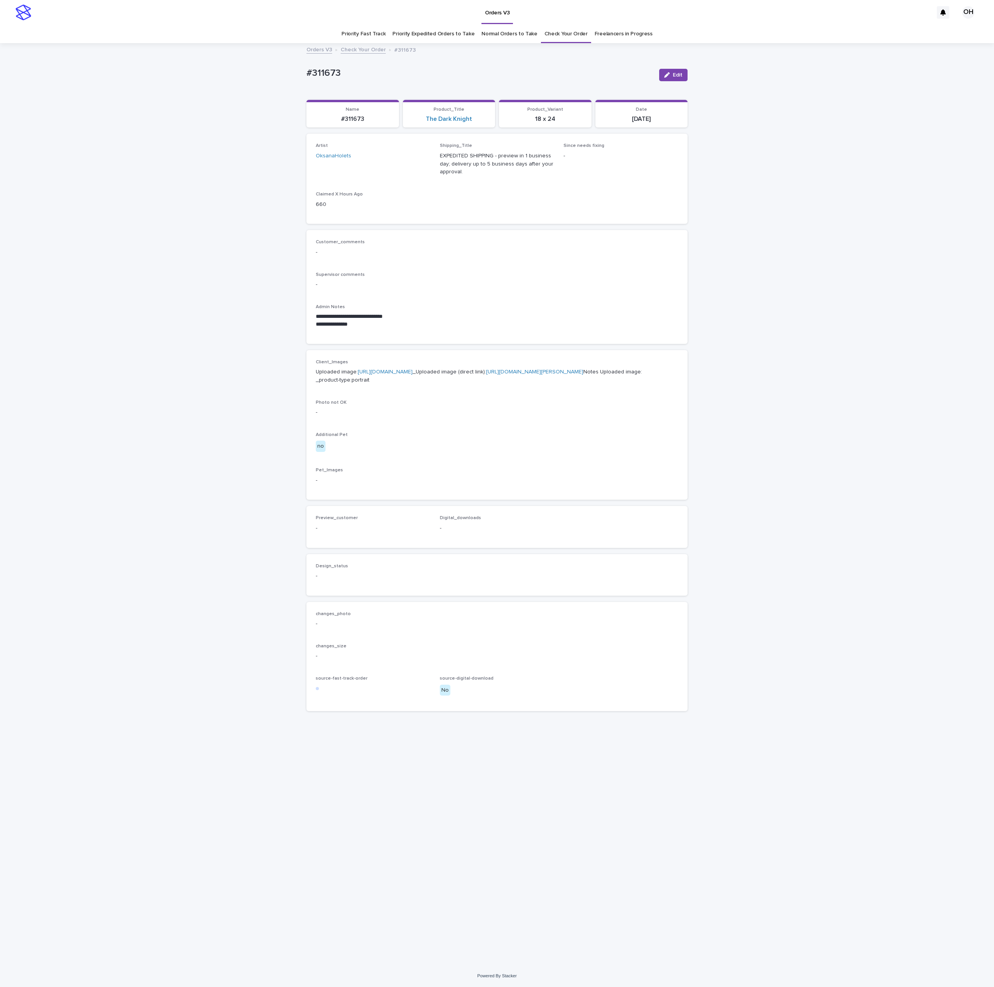
click at [398, 375] on link "[URL][DOMAIN_NAME]" at bounding box center [385, 371] width 55 height 5
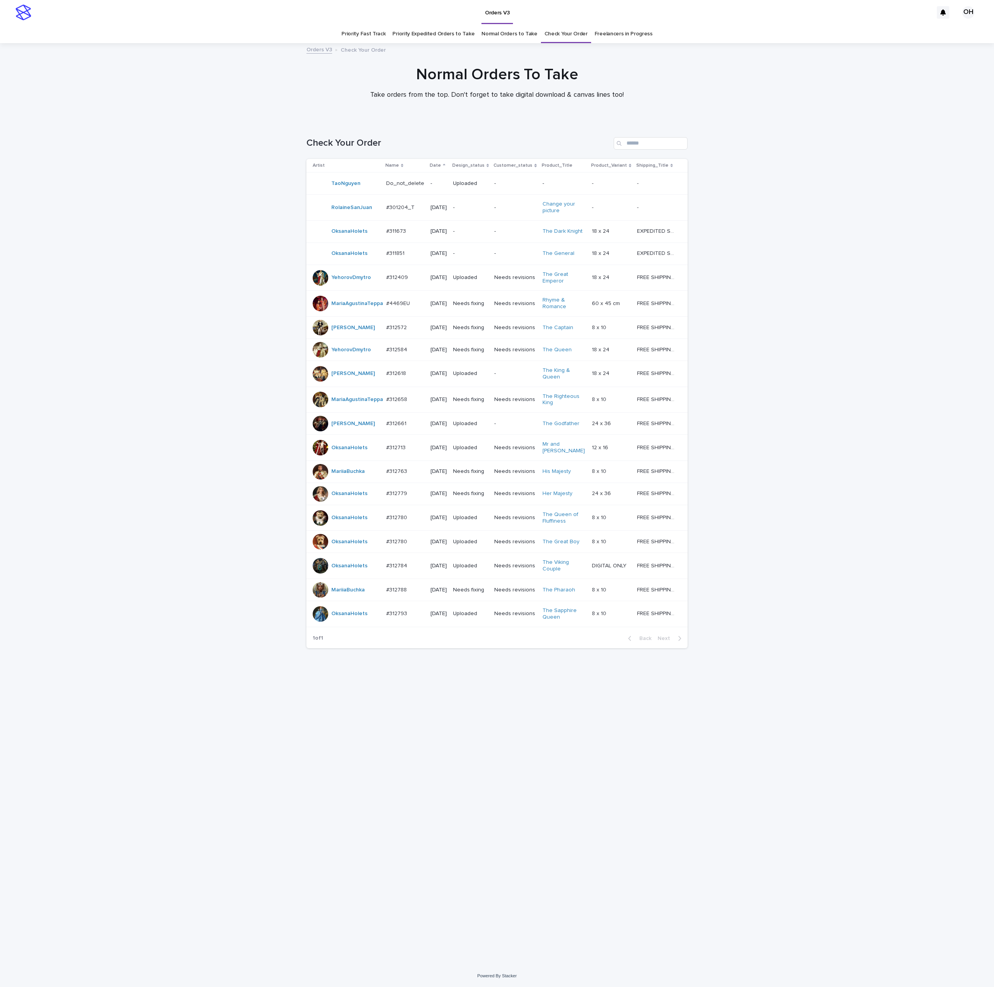
click at [392, 255] on p "#311851" at bounding box center [396, 253] width 20 height 8
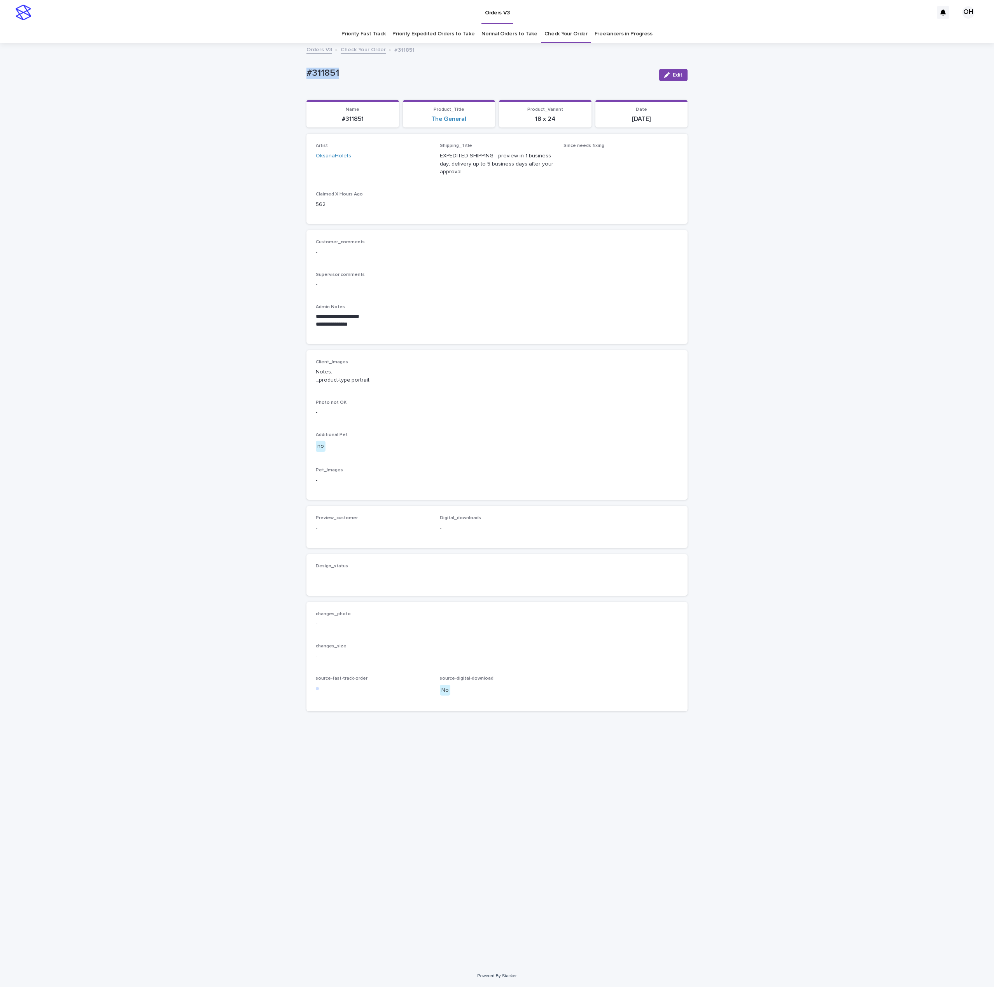
drag, startPoint x: 341, startPoint y: 73, endPoint x: 297, endPoint y: 70, distance: 43.3
click at [297, 70] on div "**********" at bounding box center [497, 504] width 994 height 921
copy p "#311851"
